Goal: Information Seeking & Learning: Learn about a topic

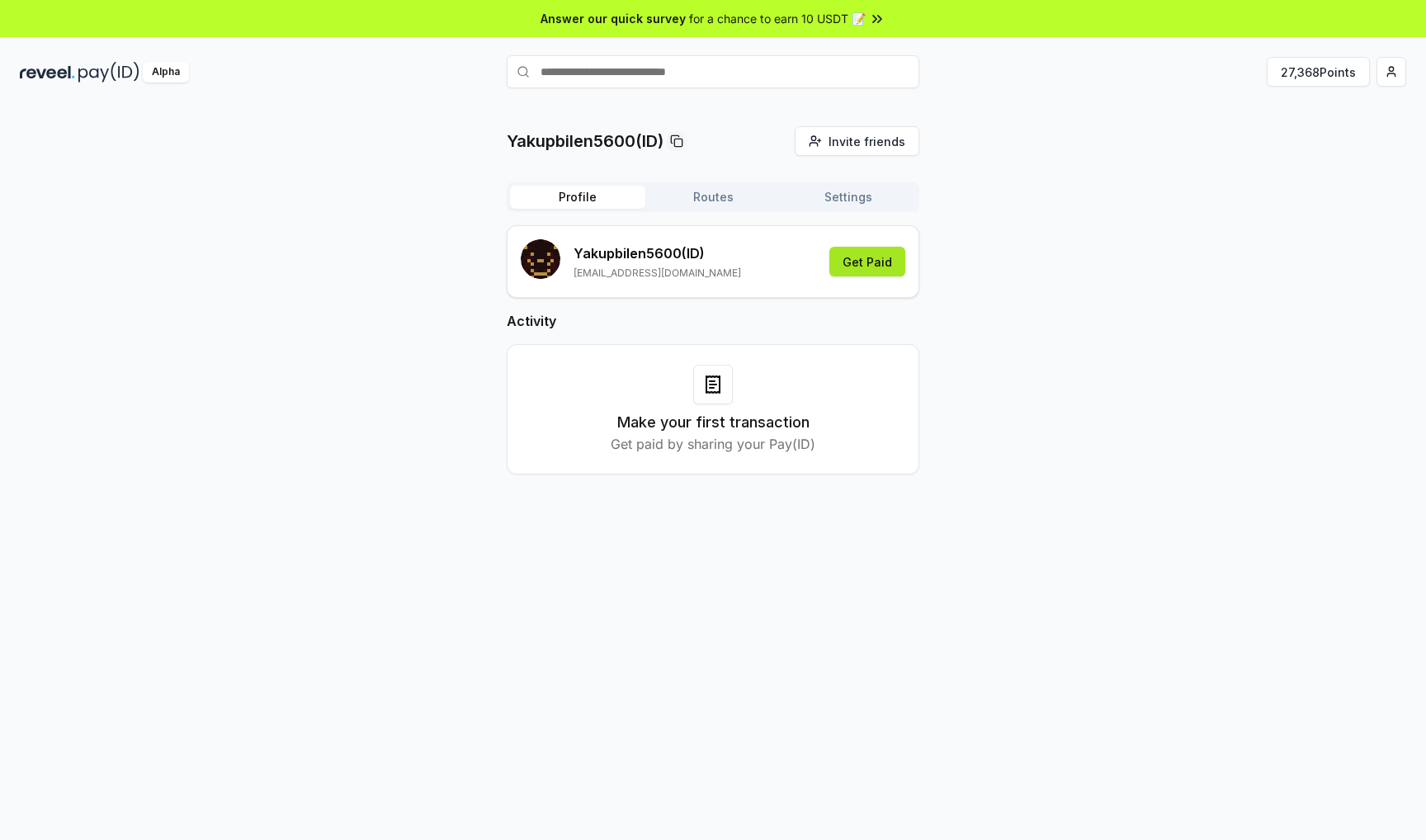
click at [894, 273] on button "Get Paid" at bounding box center [867, 262] width 76 height 30
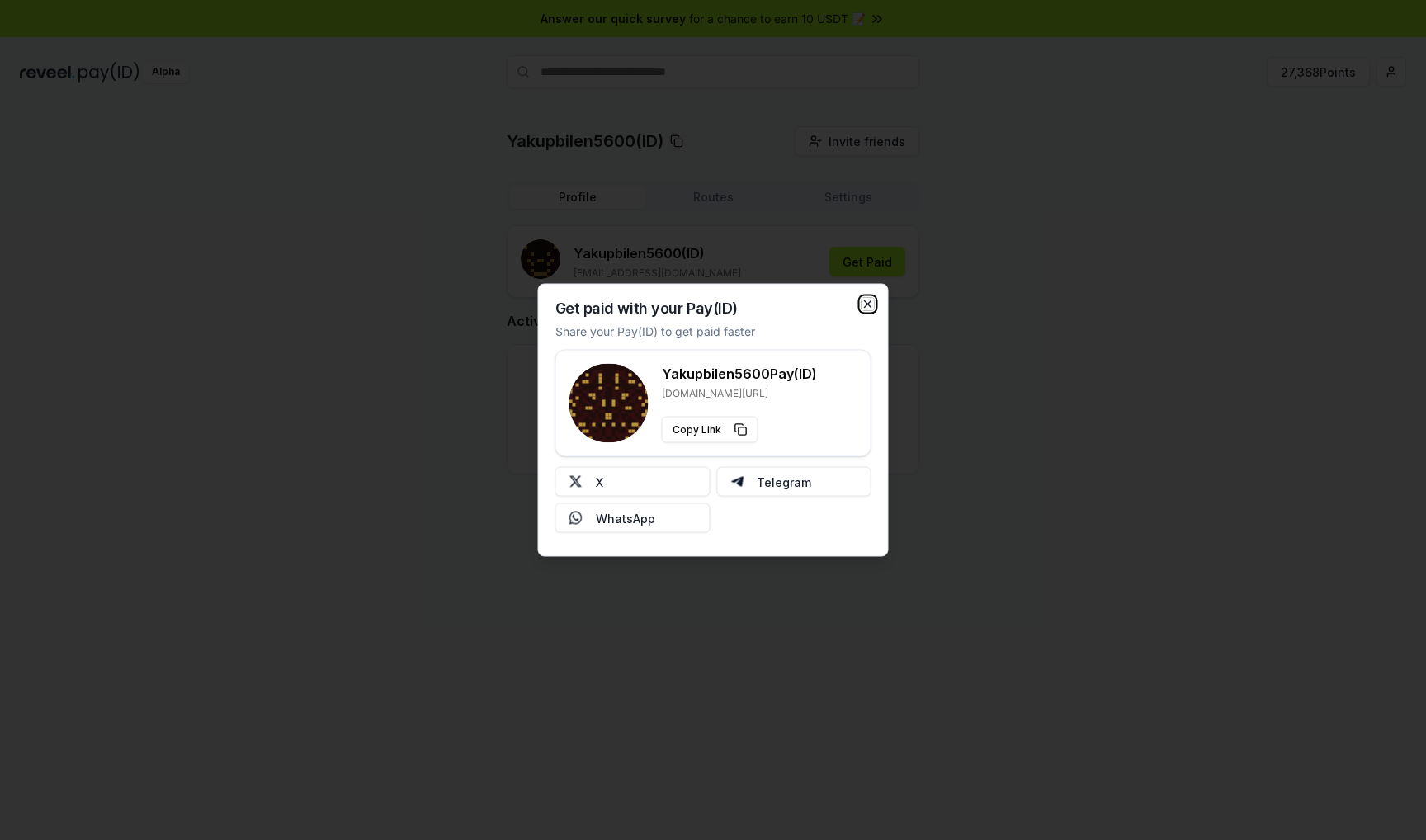
click at [865, 305] on icon "button" at bounding box center [867, 304] width 13 height 13
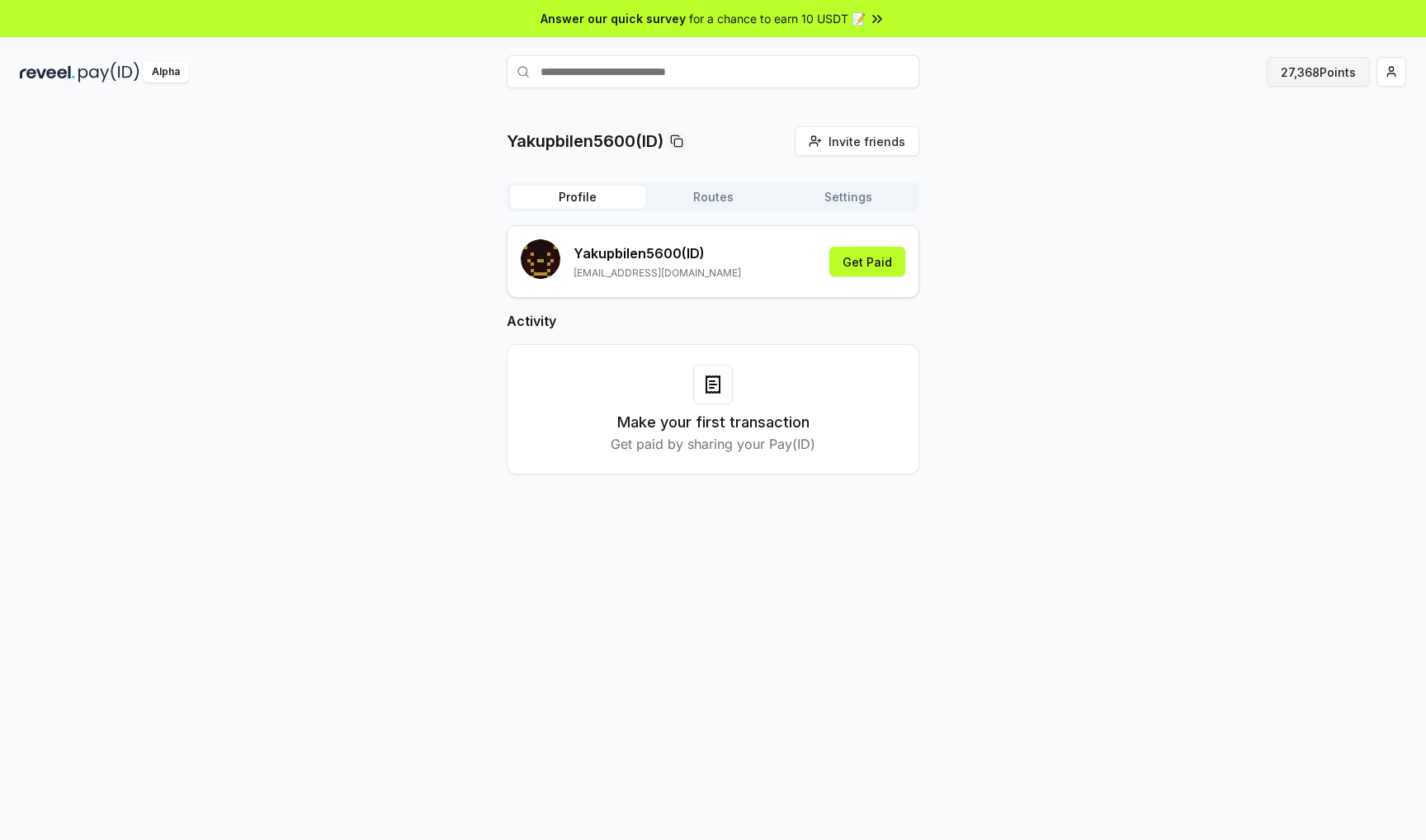
click at [1305, 67] on button "27,368 Points" at bounding box center [1318, 72] width 104 height 30
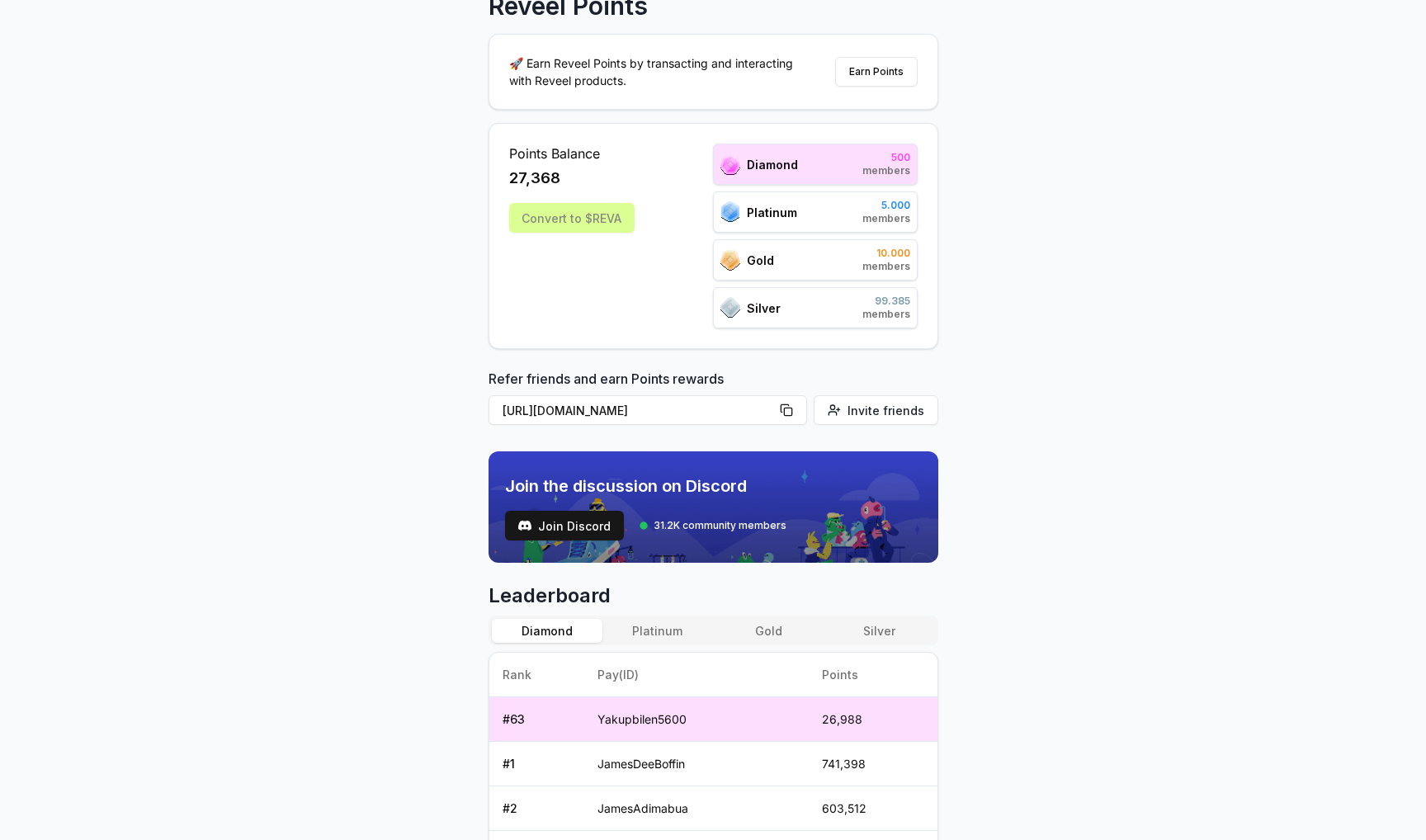
scroll to position [123, 0]
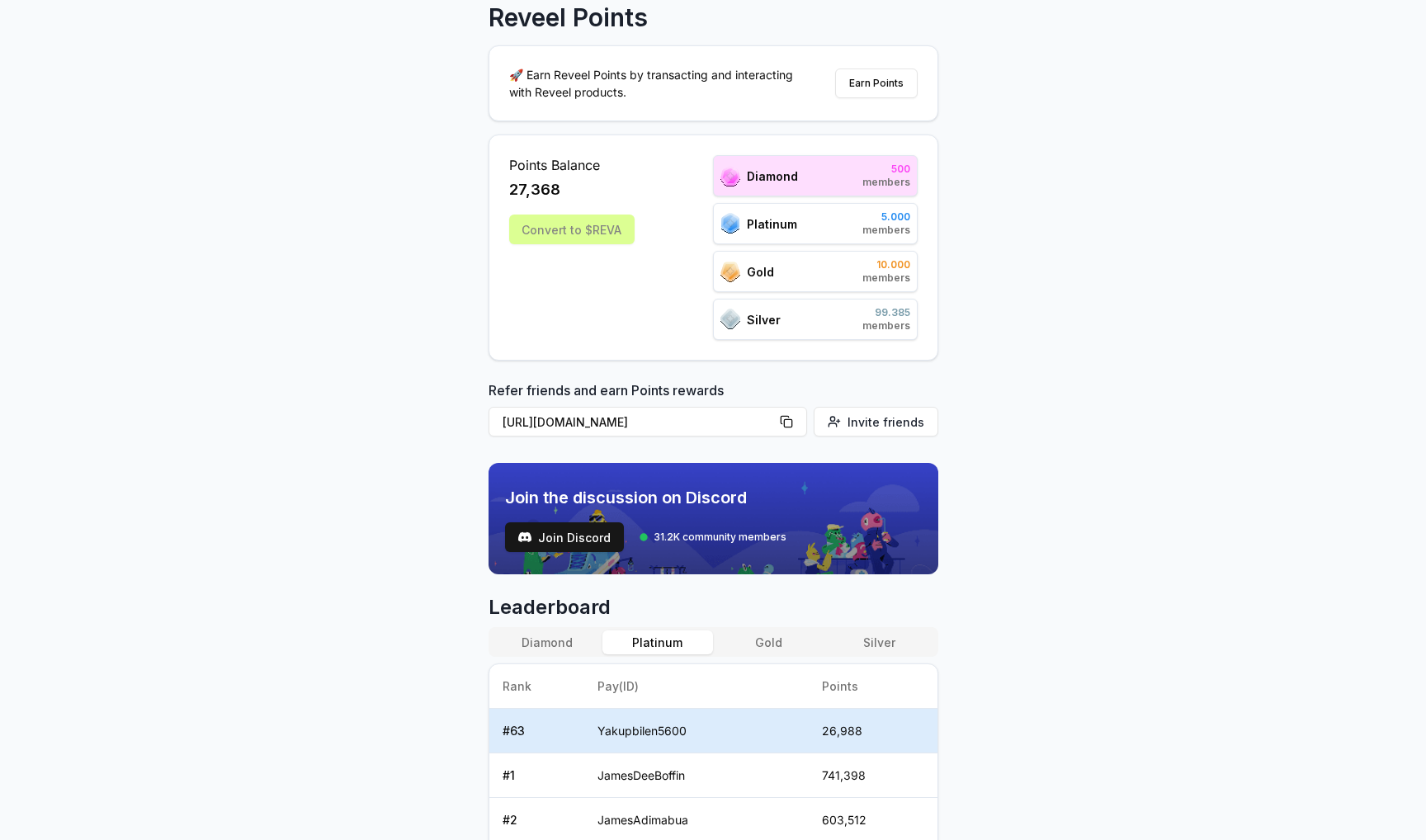
click at [682, 639] on button "Platinum" at bounding box center [657, 642] width 111 height 24
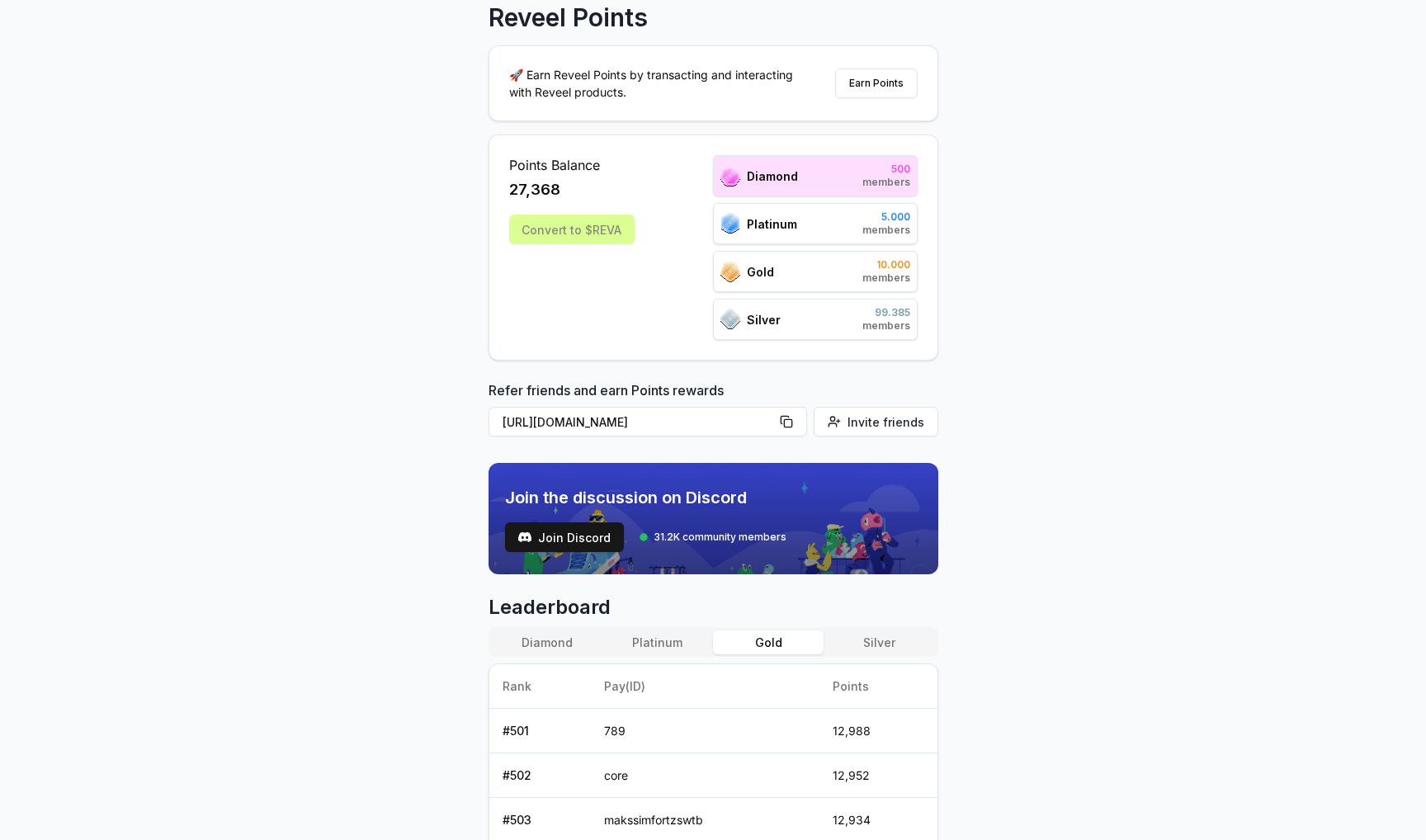
click at [765, 635] on button "Gold" at bounding box center [768, 642] width 111 height 24
click at [866, 641] on button "Silver" at bounding box center [878, 642] width 111 height 24
click at [564, 649] on button "Diamond" at bounding box center [547, 642] width 111 height 24
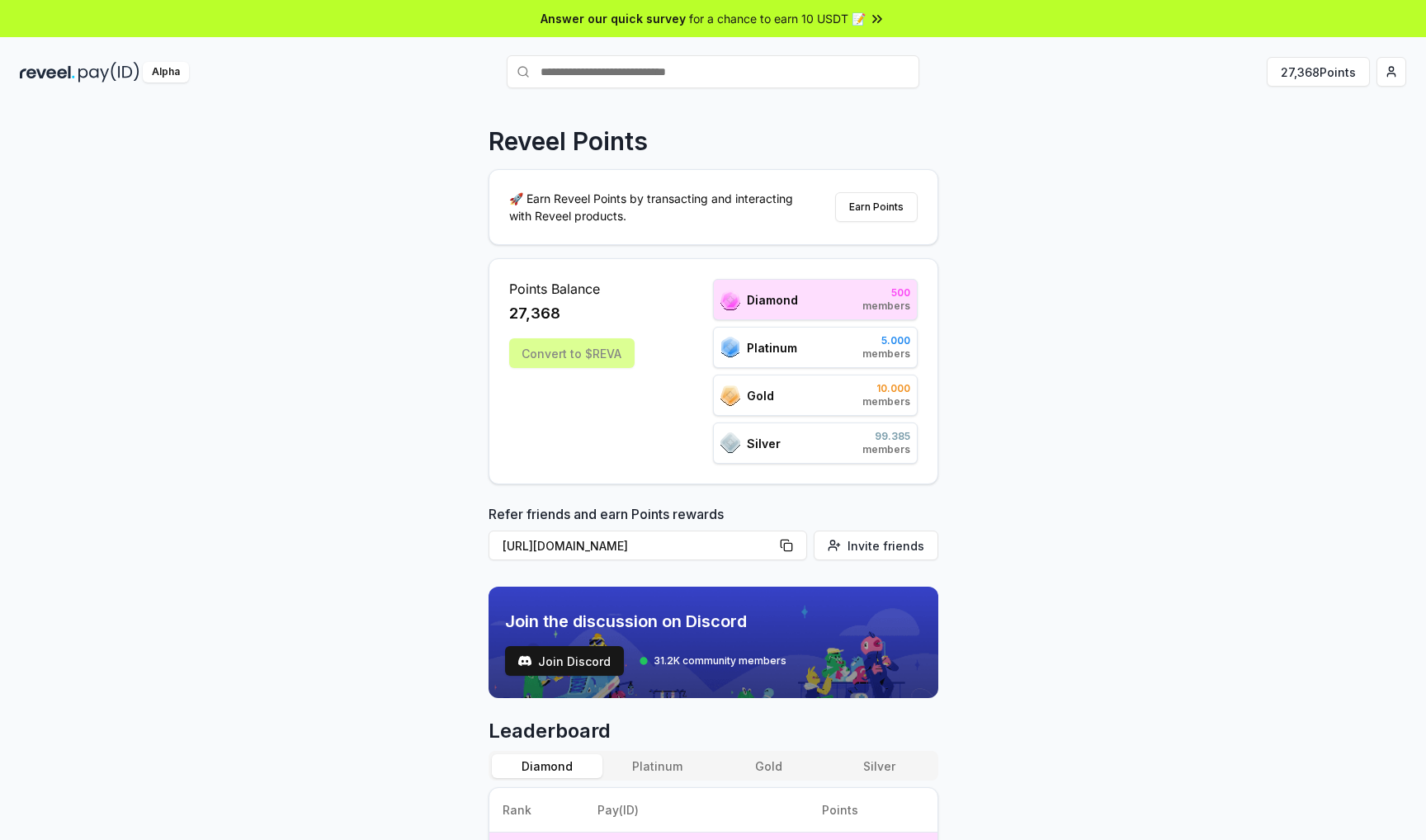
scroll to position [0, 0]
